Goal: Entertainment & Leisure: Browse casually

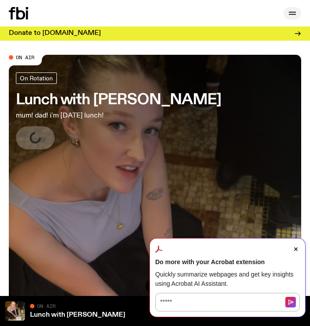
click at [291, 11] on icon "button" at bounding box center [292, 13] width 11 height 11
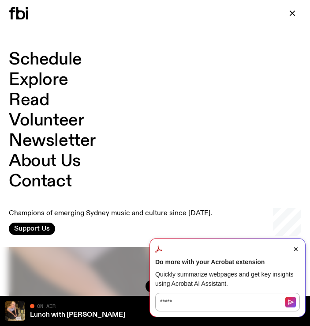
click at [39, 92] on link "Read" at bounding box center [29, 100] width 40 height 17
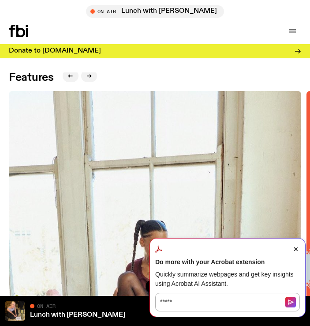
click at [296, 246] on span "Close Acrobat AI Assistant Dialog" at bounding box center [296, 249] width 8 height 8
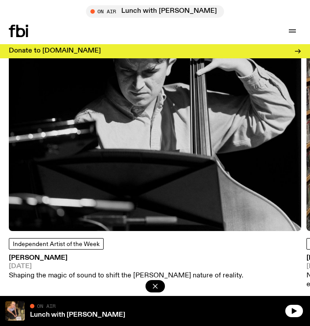
scroll to position [1059, 0]
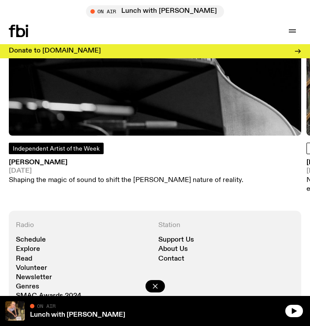
click at [39, 146] on span "Independent Artist of the Week" at bounding box center [56, 149] width 87 height 6
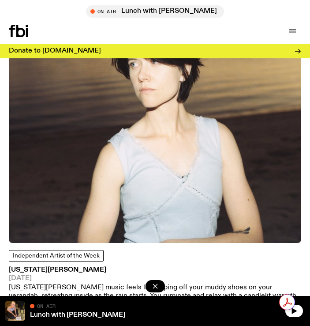
scroll to position [2338, 0]
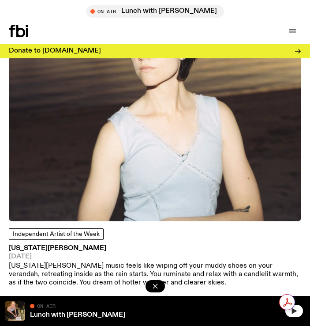
click at [300, 311] on button "button" at bounding box center [294, 310] width 18 height 12
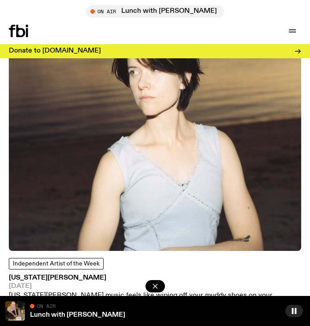
scroll to position [2161, 0]
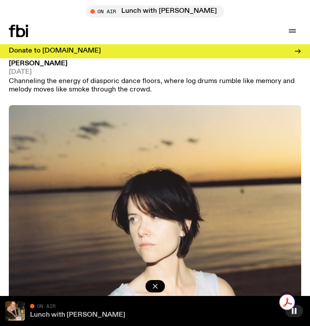
click at [83, 312] on link "Lunch with [PERSON_NAME]" at bounding box center [77, 314] width 95 height 7
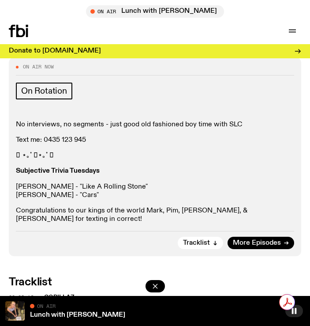
scroll to position [441, 0]
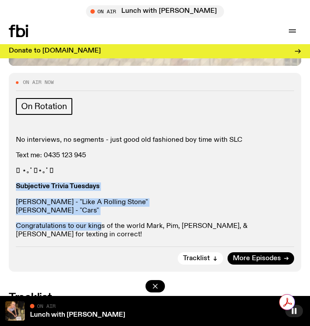
drag, startPoint x: 100, startPoint y: 175, endPoint x: 99, endPoint y: 217, distance: 42.4
click at [99, 217] on div "No interviews, no segments - just good old fashioned boy time with SLC Text me:…" at bounding box center [155, 187] width 278 height 103
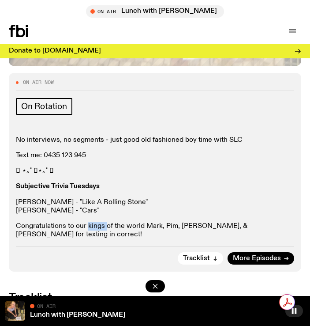
click at [99, 217] on div "No interviews, no segments - just good old fashioned boy time with SLC Text me:…" at bounding box center [155, 187] width 278 height 103
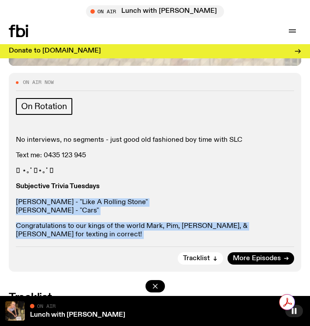
drag, startPoint x: 99, startPoint y: 217, endPoint x: 97, endPoint y: 197, distance: 20.0
click at [97, 197] on div "No interviews, no segments - just good old fashioned boy time with SLC Text me:…" at bounding box center [155, 187] width 278 height 103
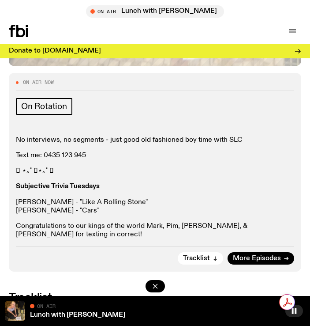
click at [22, 30] on icon at bounding box center [18, 31] width 19 height 12
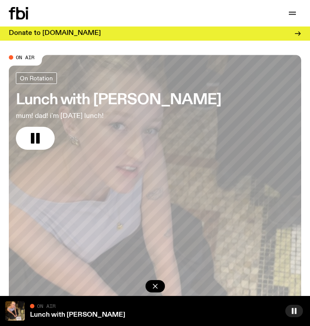
scroll to position [0, 0]
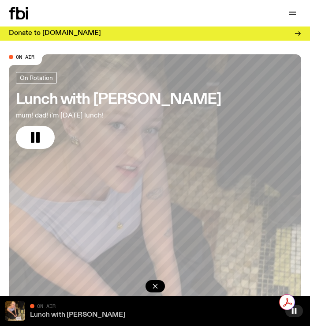
click at [94, 314] on link "Lunch with [PERSON_NAME]" at bounding box center [77, 314] width 95 height 7
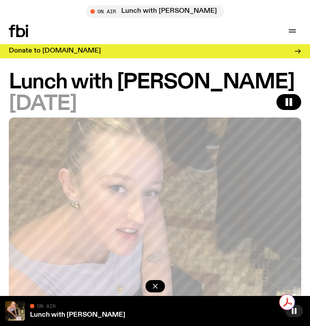
click at [30, 22] on div "Schedule Explore Read Volunteer Newsletter On Air Lunch with [PERSON_NAME] Tune…" at bounding box center [155, 31] width 310 height 26
click at [23, 29] on icon at bounding box center [18, 31] width 19 height 12
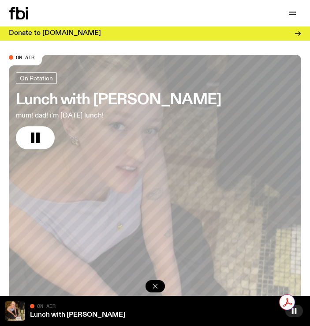
click at [155, 283] on icon "button" at bounding box center [155, 285] width 9 height 9
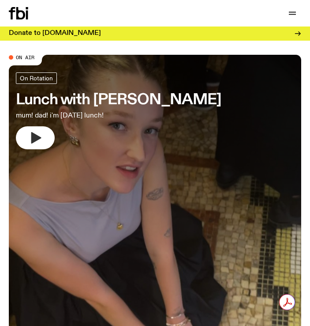
click at [41, 137] on icon "button" at bounding box center [35, 138] width 14 height 14
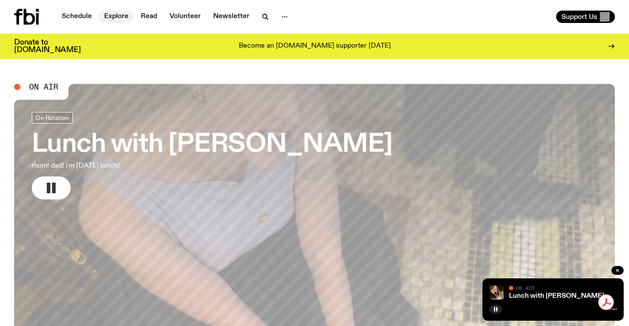
click at [99, 16] on link "Explore" at bounding box center [116, 17] width 35 height 12
click at [112, 15] on link "Explore" at bounding box center [116, 17] width 35 height 12
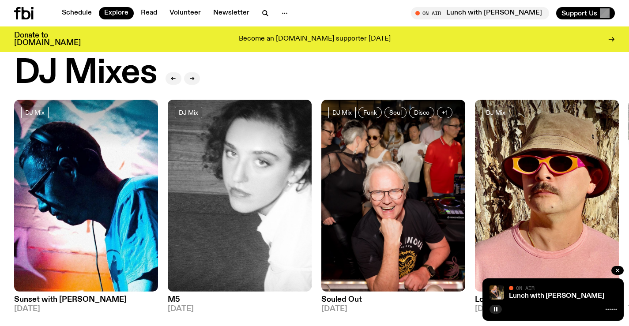
scroll to position [44, 0]
